Goal: Task Accomplishment & Management: Manage account settings

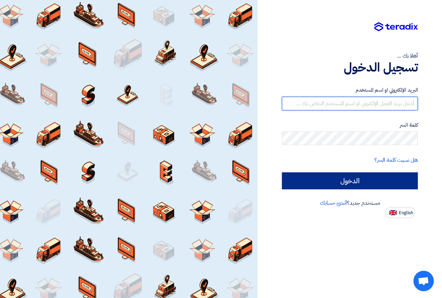
type input "[EMAIL_ADDRESS][DOMAIN_NAME]"
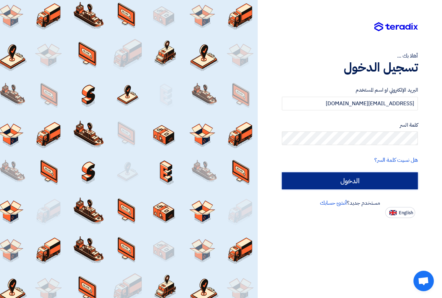
click at [345, 178] on input "الدخول" at bounding box center [350, 180] width 136 height 17
type input "Sign in"
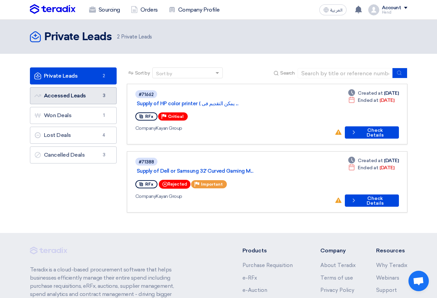
click at [85, 101] on link "Accessed Leads Accessed Leads 3" at bounding box center [73, 95] width 87 height 17
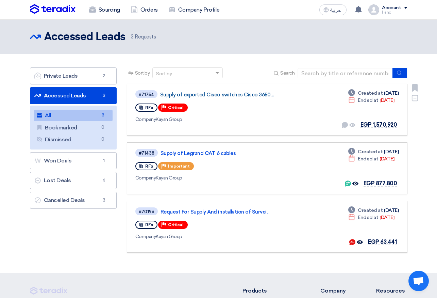
click at [217, 94] on link "Supply of exported Cisco switches Cisco 3650,..." at bounding box center [245, 94] width 170 height 6
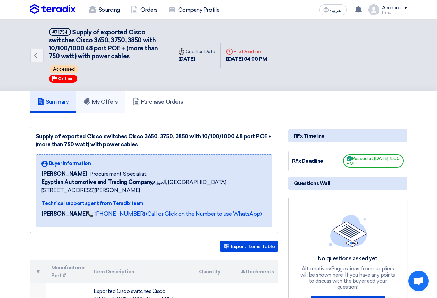
click at [100, 102] on h5 "My Offers" at bounding box center [101, 101] width 34 height 7
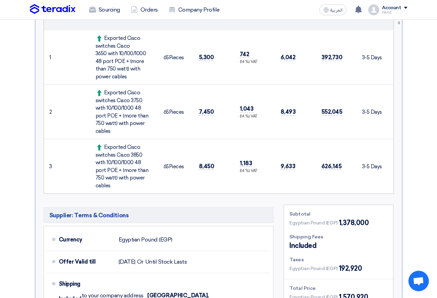
scroll to position [374, 0]
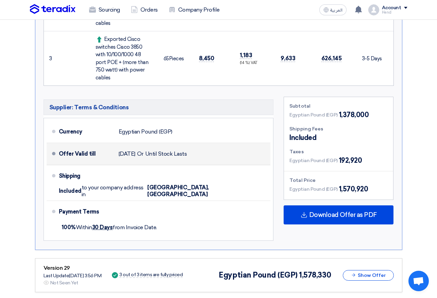
click at [257, 146] on div "Offer Valid till [DATE] Or Until Stock Lasts" at bounding box center [163, 154] width 209 height 16
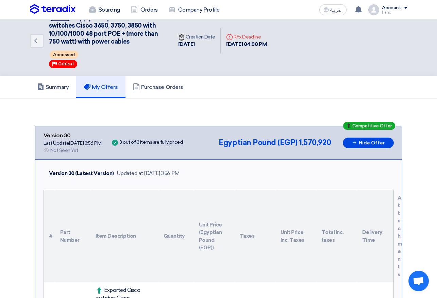
scroll to position [0, 0]
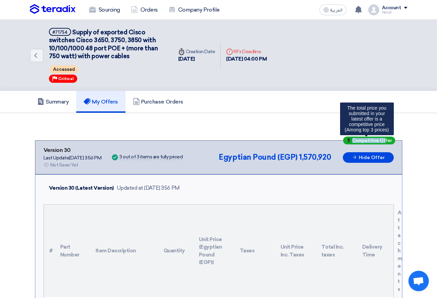
drag, startPoint x: 350, startPoint y: 140, endPoint x: 401, endPoint y: 147, distance: 51.1
click at [386, 140] on div "Competitive Offer" at bounding box center [369, 140] width 52 height 8
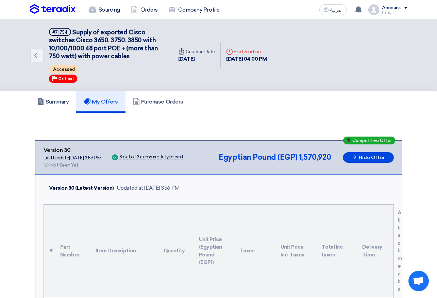
click at [401, 147] on div "Competitive Offer Version 30 Last Update [DATE] 3:56 PM Offer is Seen Not Seen …" at bounding box center [218, 157] width 367 height 34
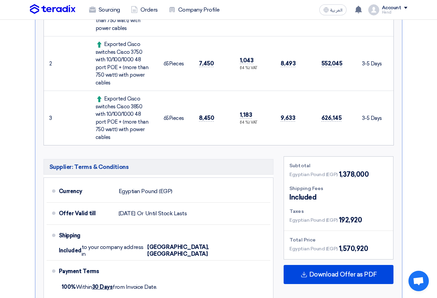
scroll to position [374, 0]
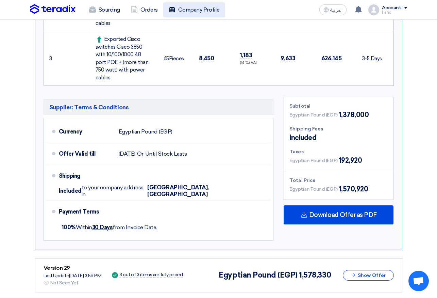
drag, startPoint x: 248, startPoint y: 78, endPoint x: 195, endPoint y: 2, distance: 92.6
click at [248, 78] on div "Version 30 (Latest Version) Updated at [DATE] 3:56 PM # Part Number Item Descri…" at bounding box center [218, 25] width 367 height 450
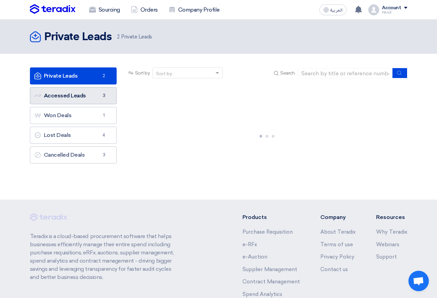
click at [101, 95] on span "3" at bounding box center [104, 95] width 8 height 7
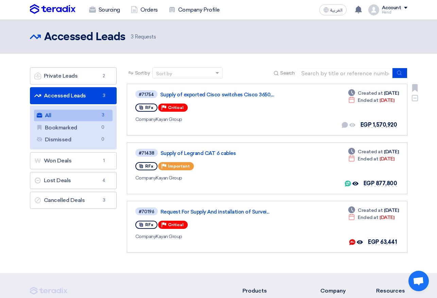
click at [223, 90] on div "#71754 Supply of exported Cisco switches Cisco 3650,..." at bounding box center [233, 93] width 196 height 9
click at [222, 95] on link "Supply of exported Cisco switches Cisco 3650,..." at bounding box center [245, 94] width 170 height 6
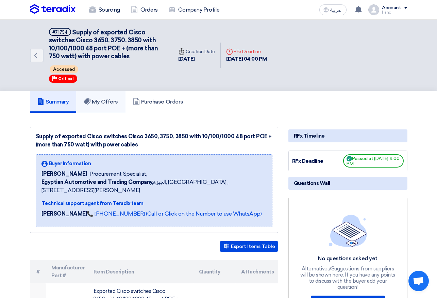
click at [104, 96] on link "My Offers" at bounding box center [100, 102] width 49 height 22
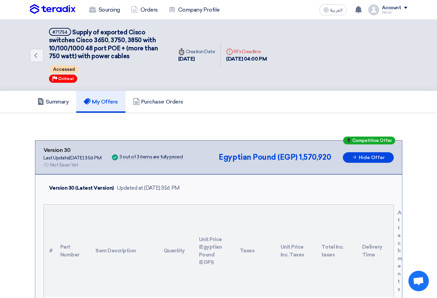
scroll to position [136, 0]
